Goal: Find specific page/section: Find specific page/section

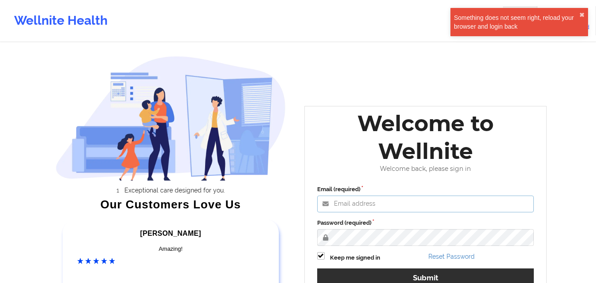
type input "[EMAIL_ADDRESS][DOMAIN_NAME]"
click at [423, 218] on label "Password (required)" at bounding box center [425, 222] width 217 height 9
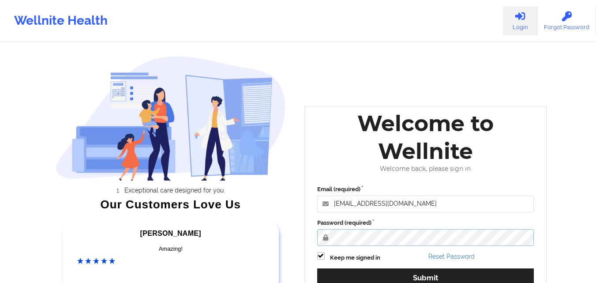
scroll to position [65, 0]
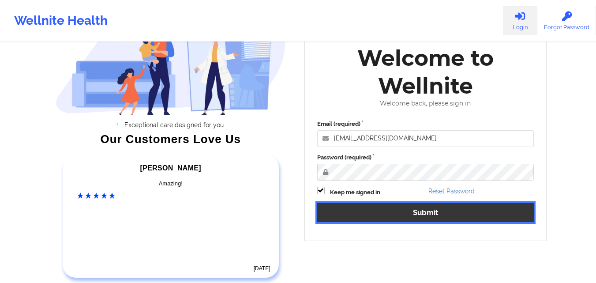
click at [433, 220] on button "Submit" at bounding box center [425, 212] width 217 height 19
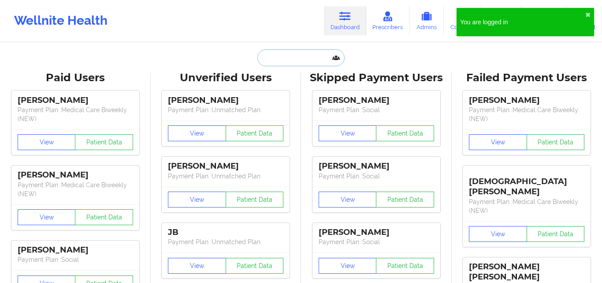
click at [289, 60] on input "text" at bounding box center [300, 57] width 87 height 17
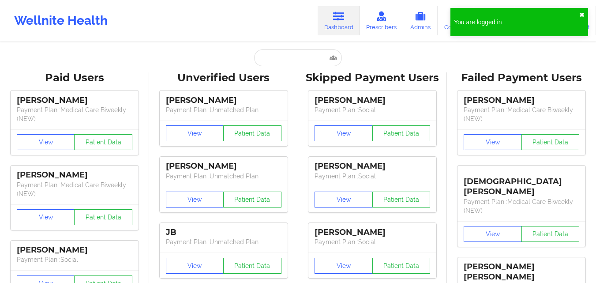
click at [581, 15] on button "✖︎" at bounding box center [581, 14] width 5 height 7
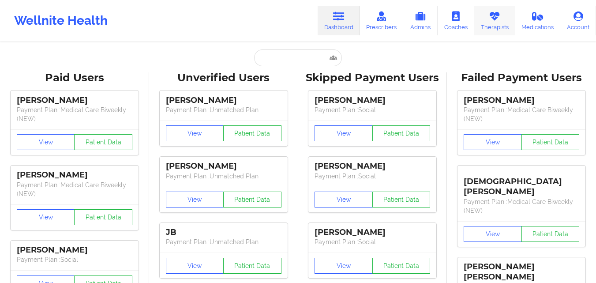
click at [500, 27] on link "Therapists" at bounding box center [494, 20] width 41 height 29
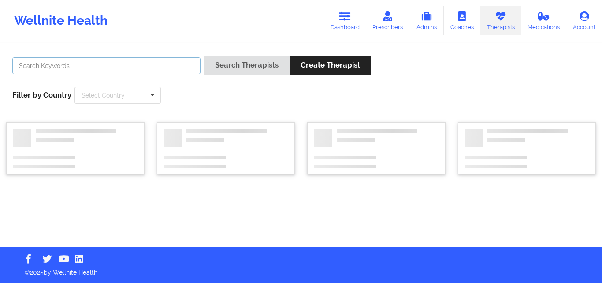
click at [106, 68] on input "text" at bounding box center [106, 65] width 188 height 17
paste input "[PERSON_NAME]"
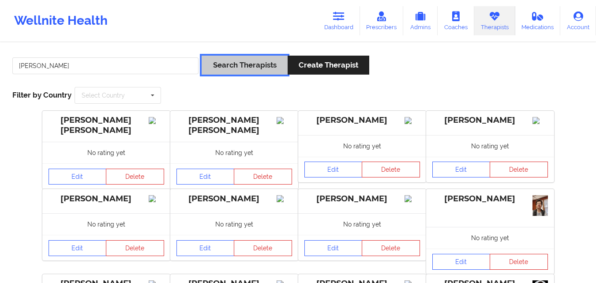
click at [221, 60] on button "Search Therapists" at bounding box center [244, 65] width 86 height 19
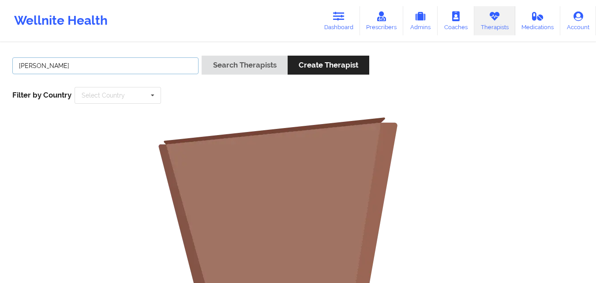
click at [68, 68] on input "[PERSON_NAME]" at bounding box center [105, 65] width 186 height 17
type input "[PERSON_NAME]"
click at [201, 56] on button "Search Therapists" at bounding box center [244, 65] width 86 height 19
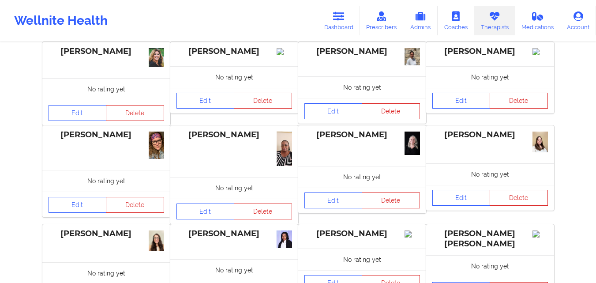
scroll to position [72, 0]
